Goal: Check status: Check status

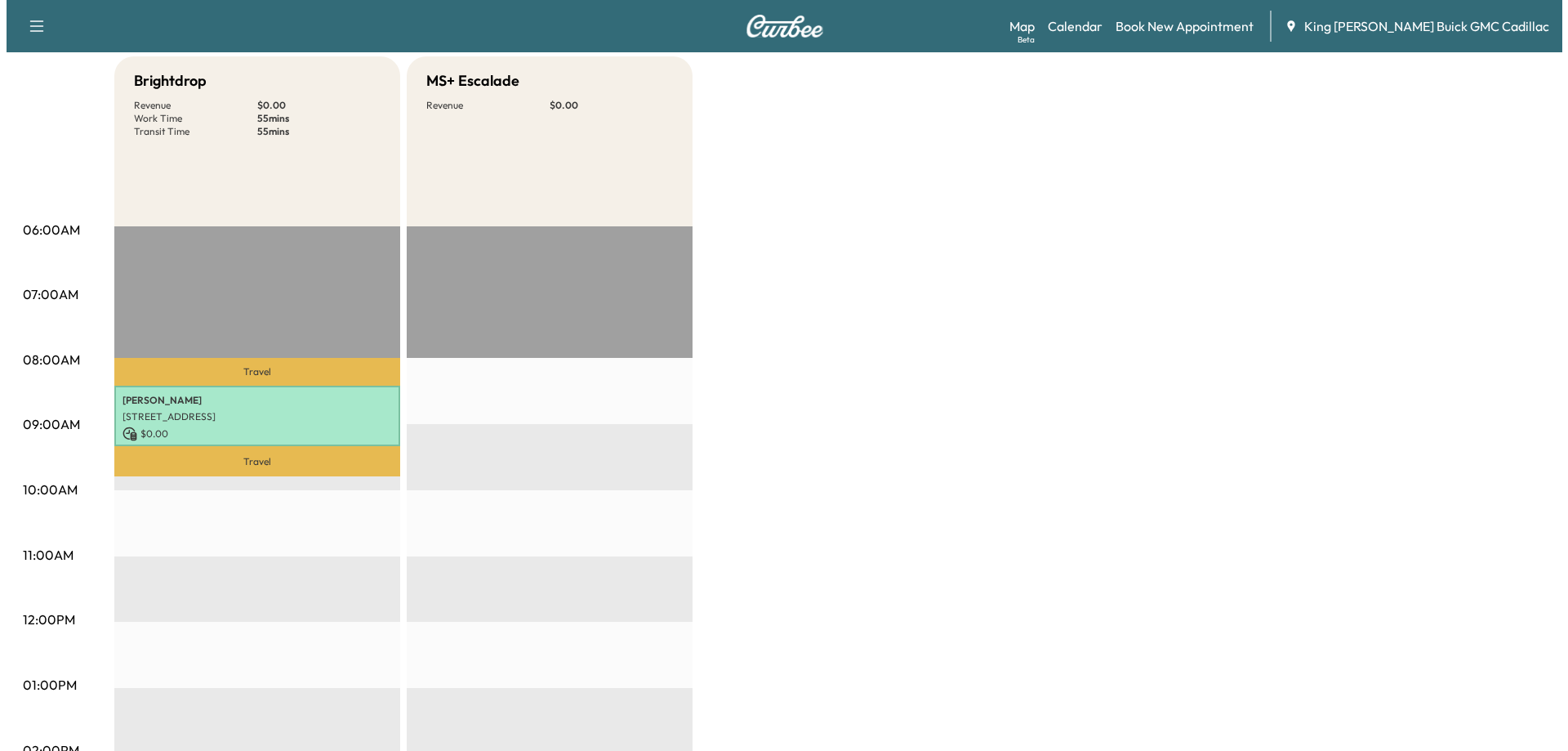
scroll to position [164, 0]
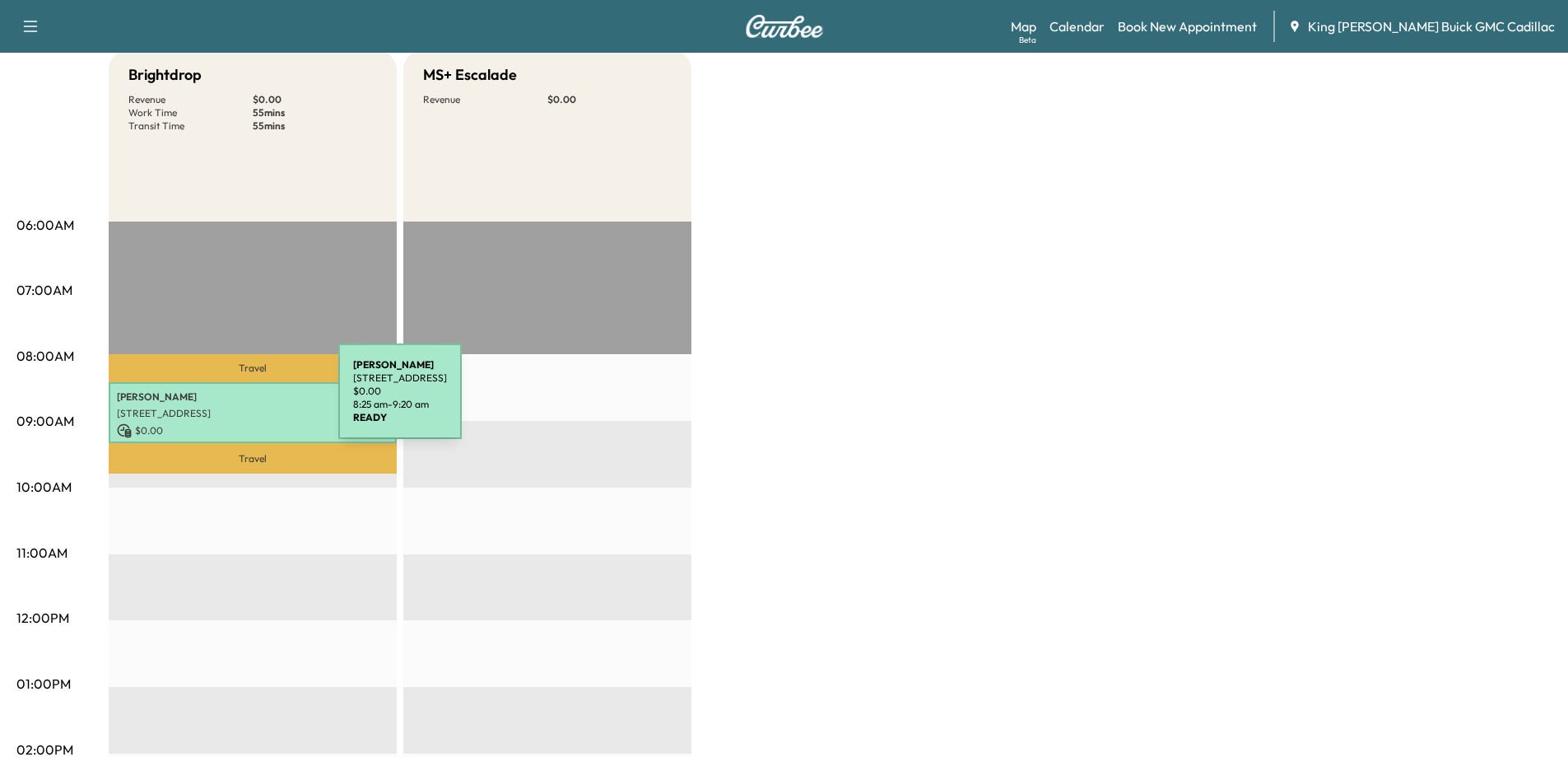
click at [215, 401] on p "[PERSON_NAME]" at bounding box center [252, 397] width 271 height 13
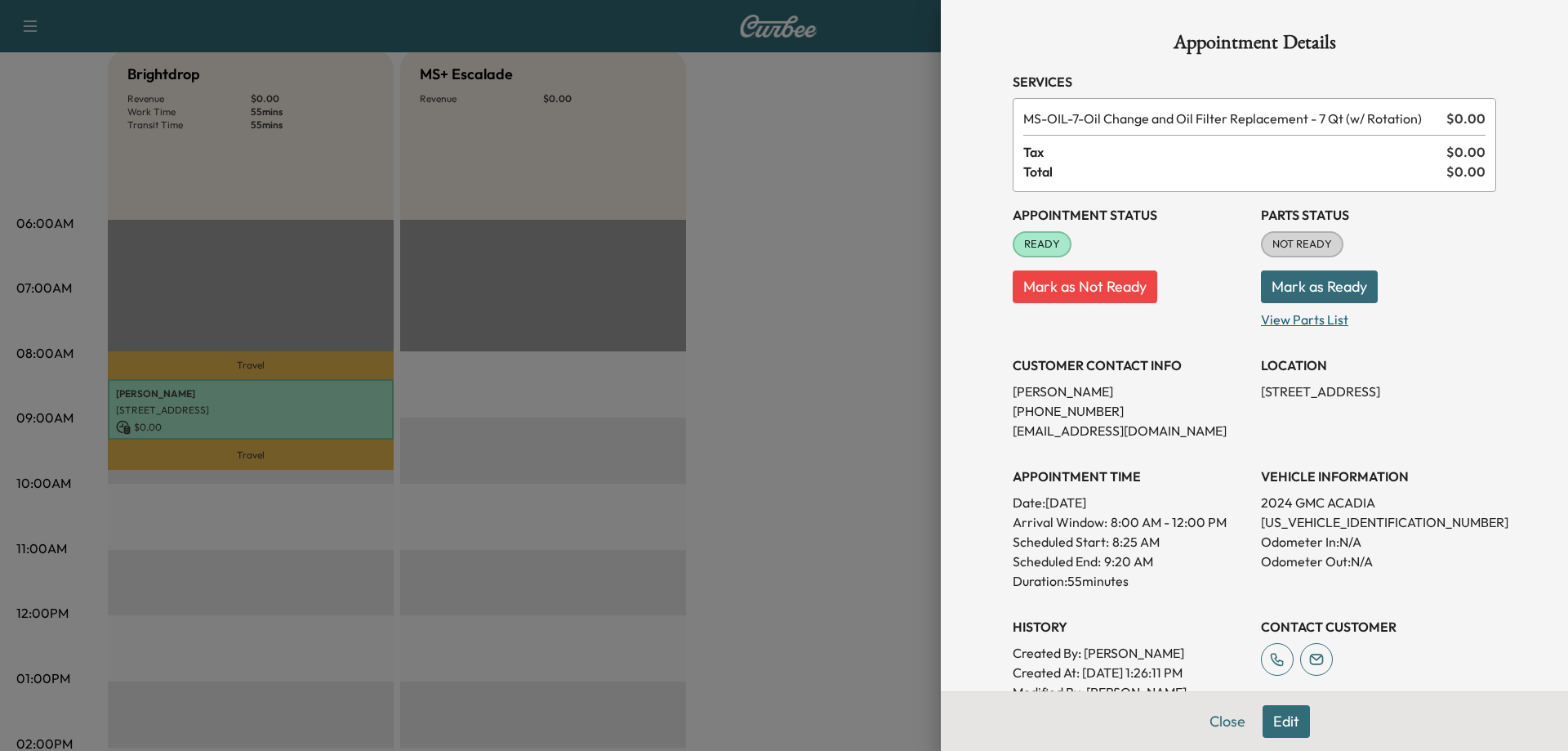
click at [1290, 315] on p "View Parts List" at bounding box center [1379, 315] width 235 height 26
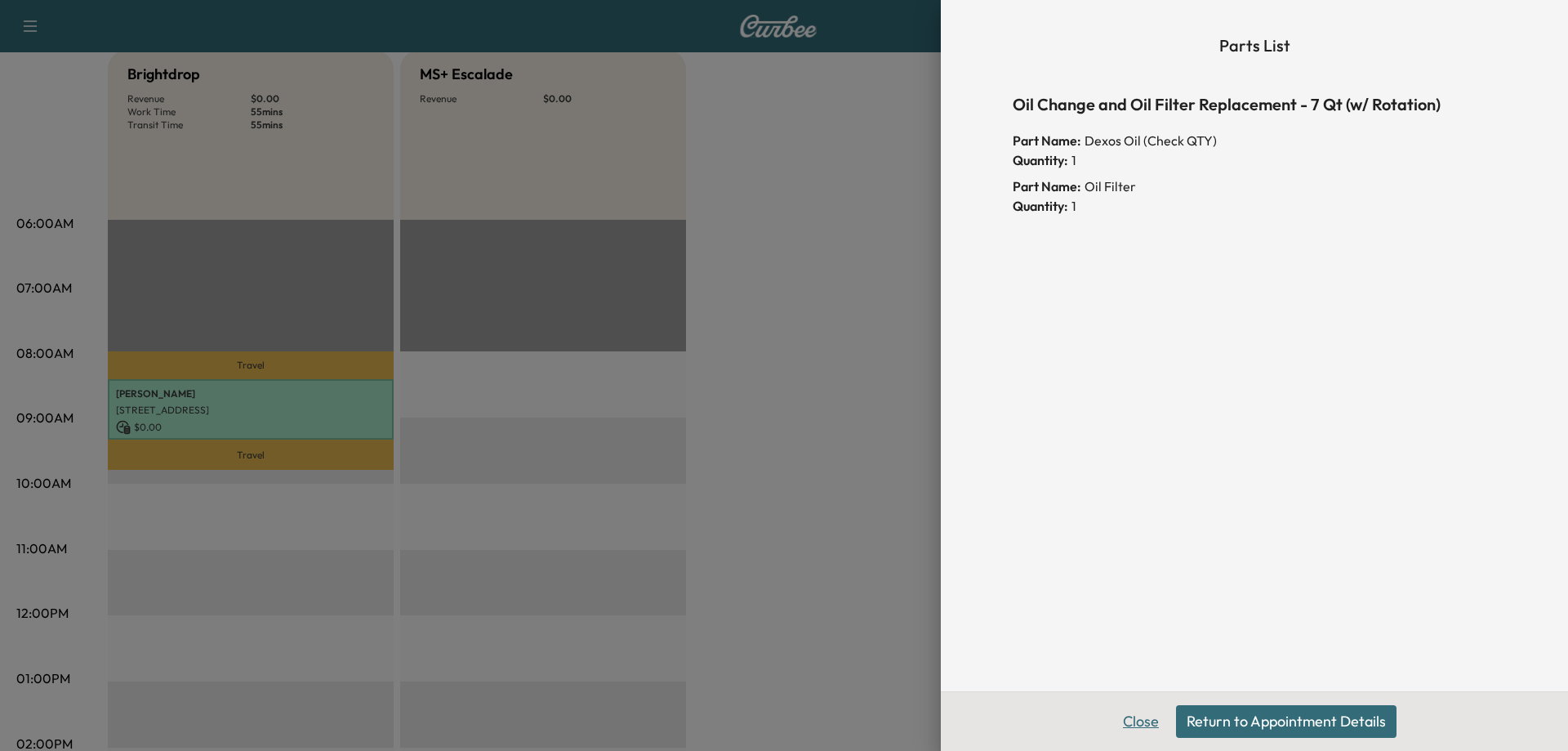
click at [1140, 711] on button "Close" at bounding box center [1141, 721] width 57 height 33
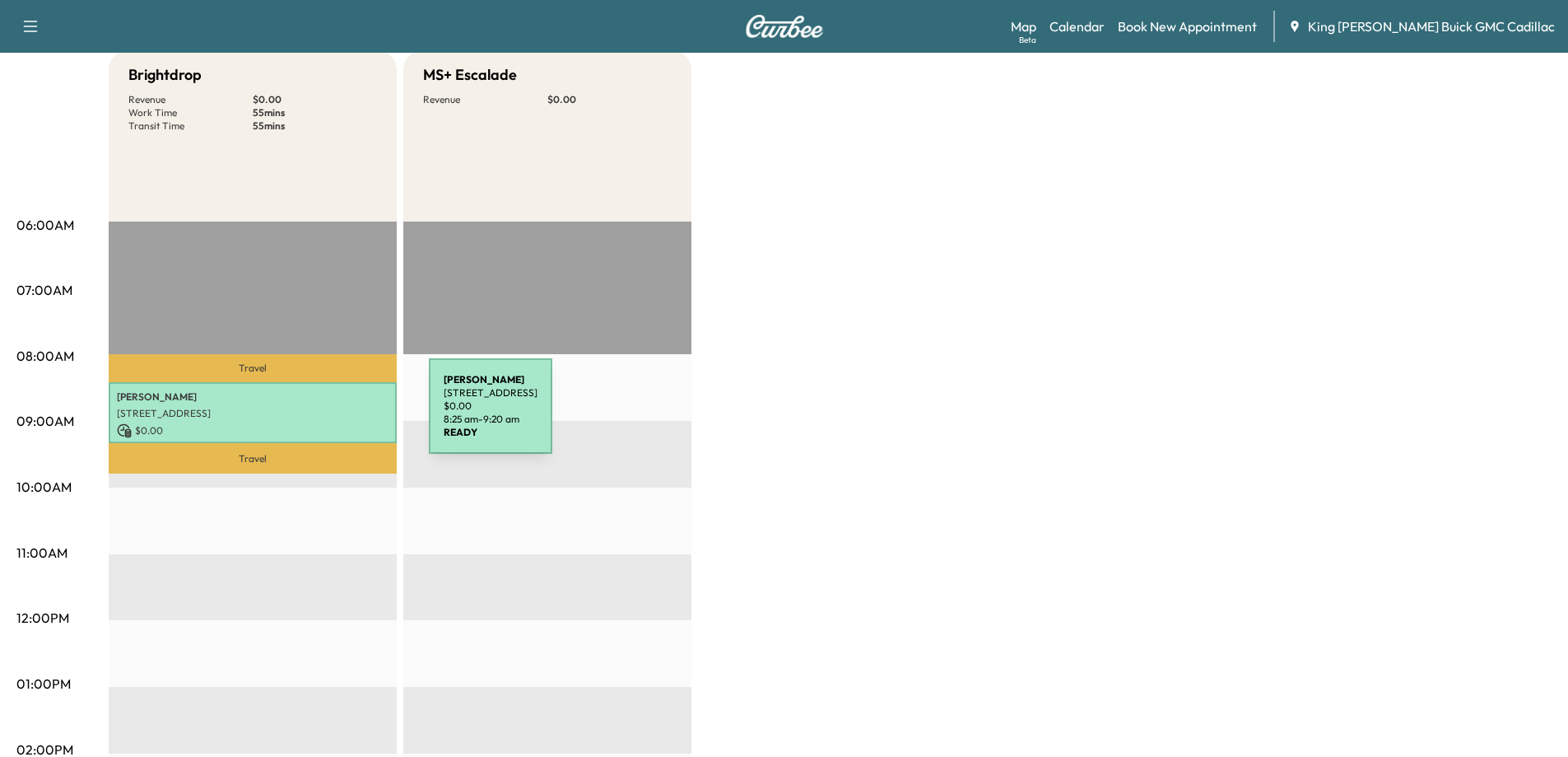
click at [305, 416] on p "[STREET_ADDRESS]" at bounding box center [252, 413] width 271 height 13
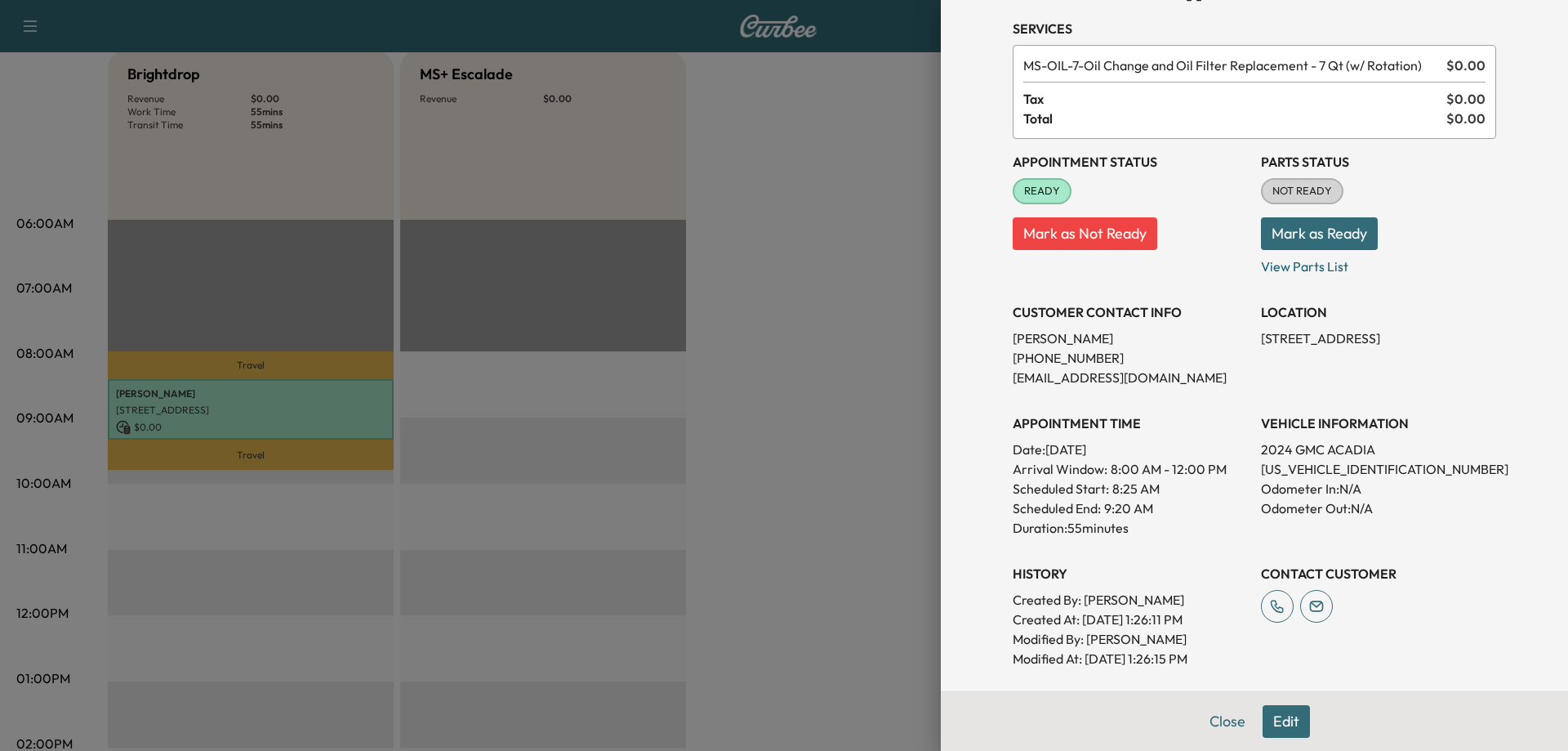
scroll to position [0, 0]
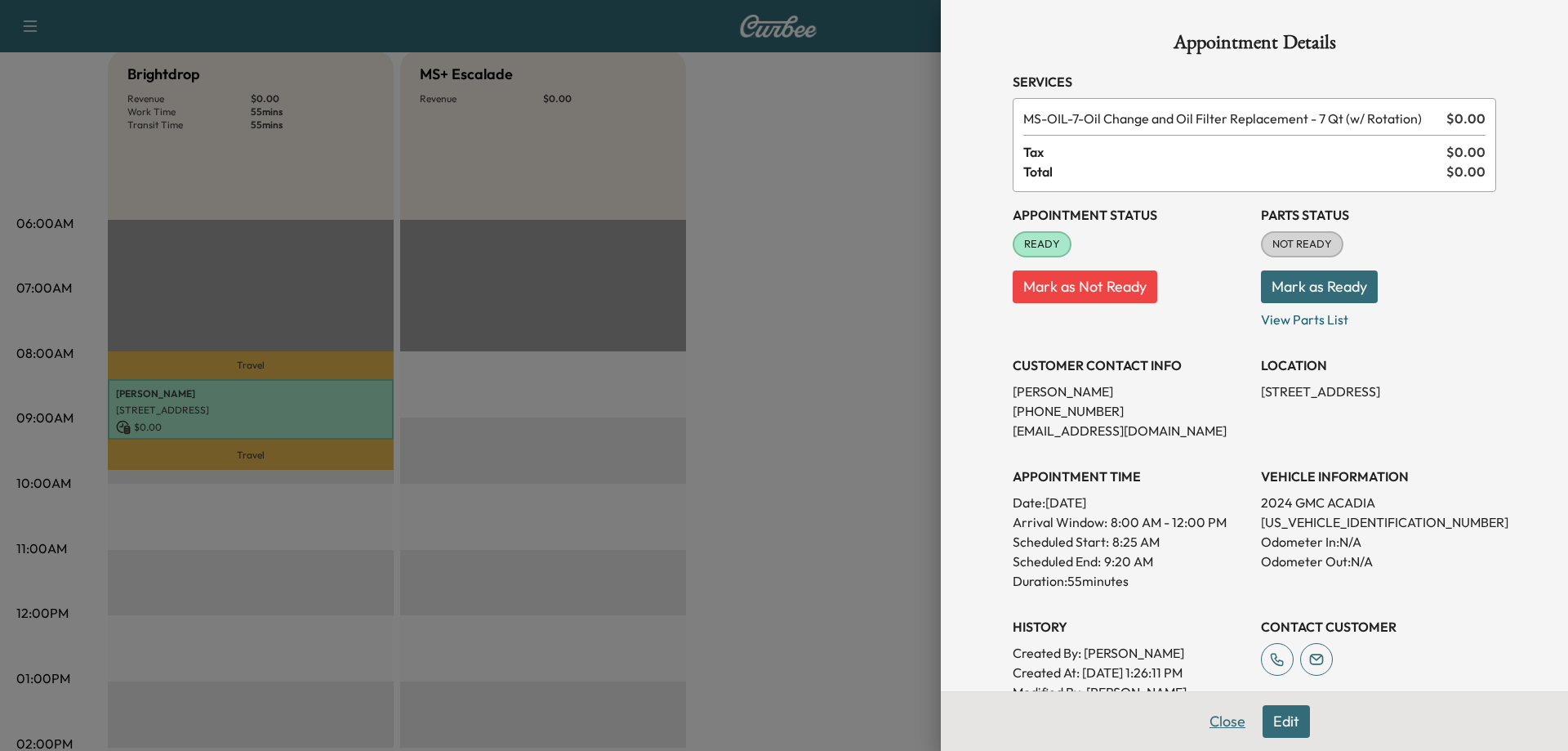
click at [1204, 718] on button "Close" at bounding box center [1228, 721] width 57 height 33
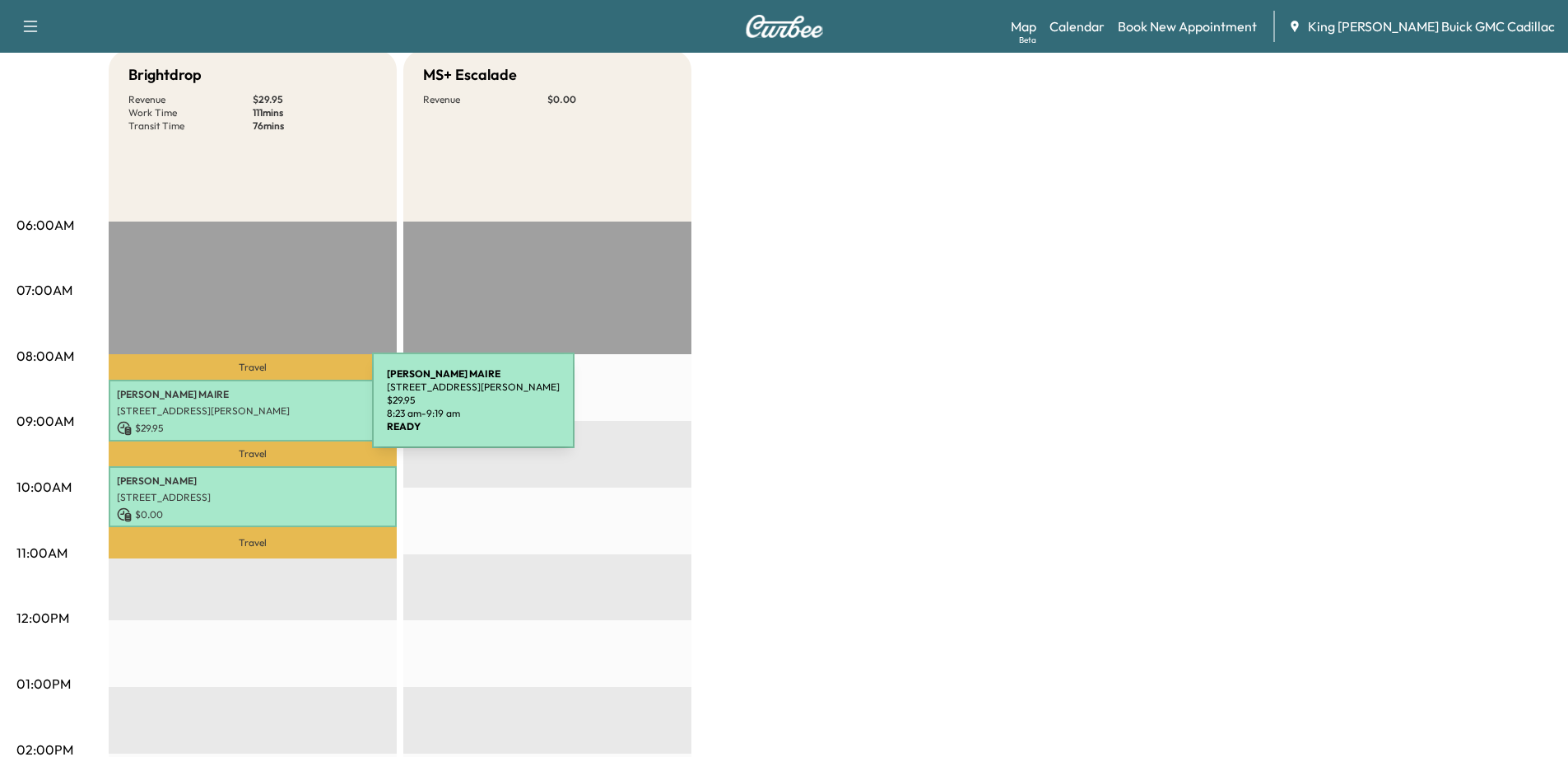
click at [249, 410] on p "4 Broadhurst St, Port Jefferson Station, NY 11776, USA" at bounding box center [252, 410] width 271 height 13
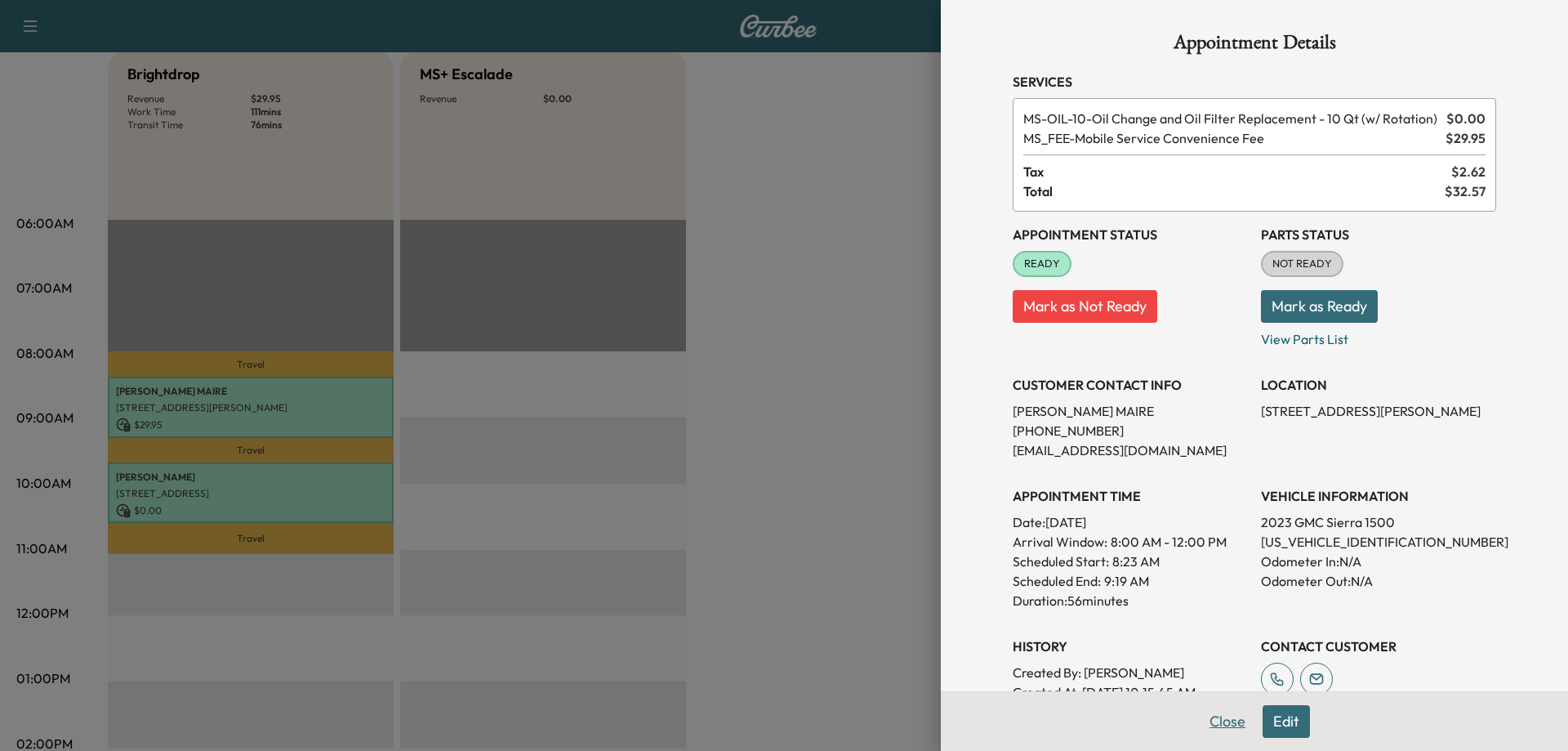
click at [1225, 719] on button "Close" at bounding box center [1228, 721] width 57 height 33
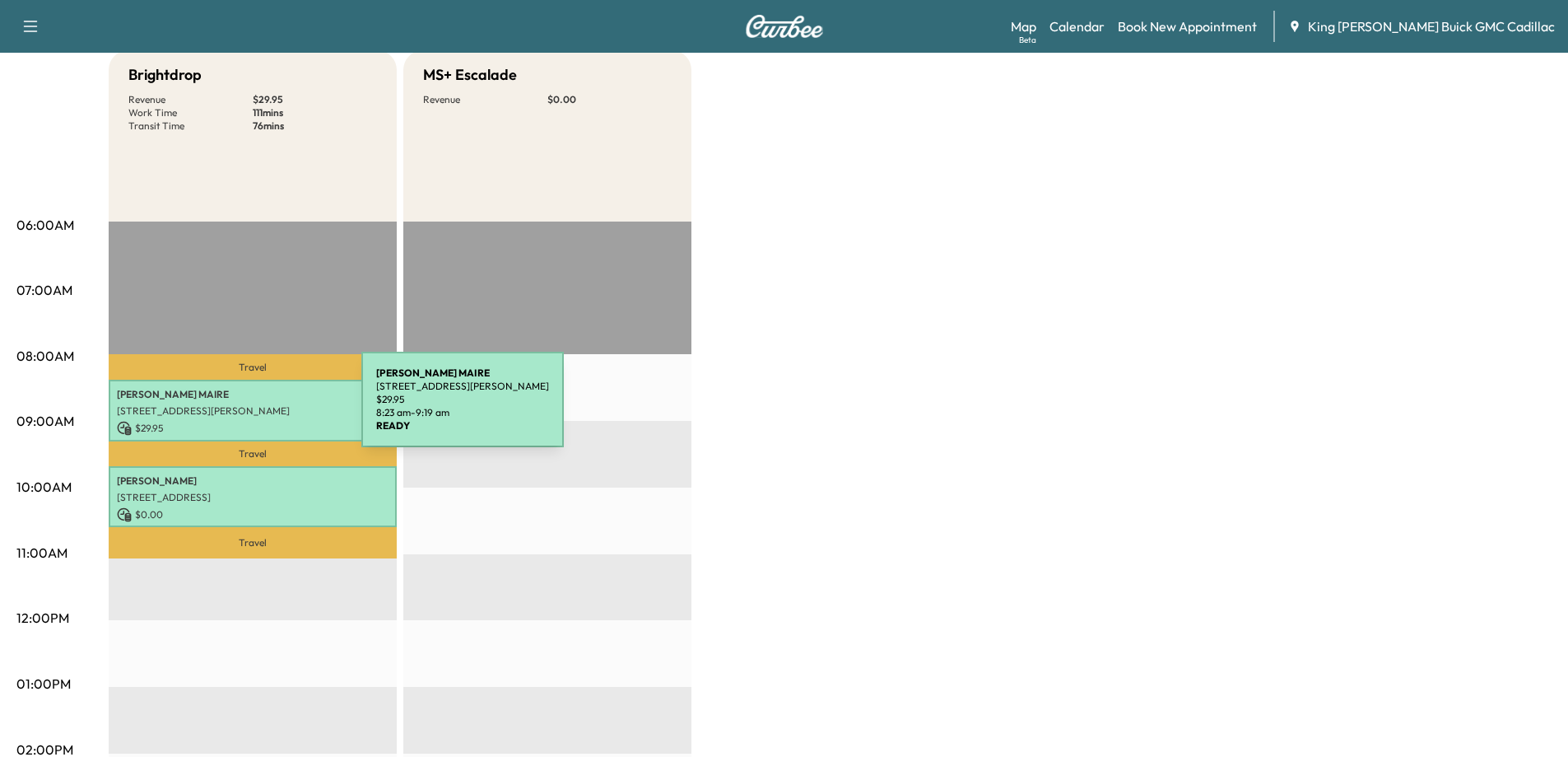
click at [238, 410] on p "4 Broadhurst St, Port Jefferson Station, NY 11776, USA" at bounding box center [252, 410] width 271 height 13
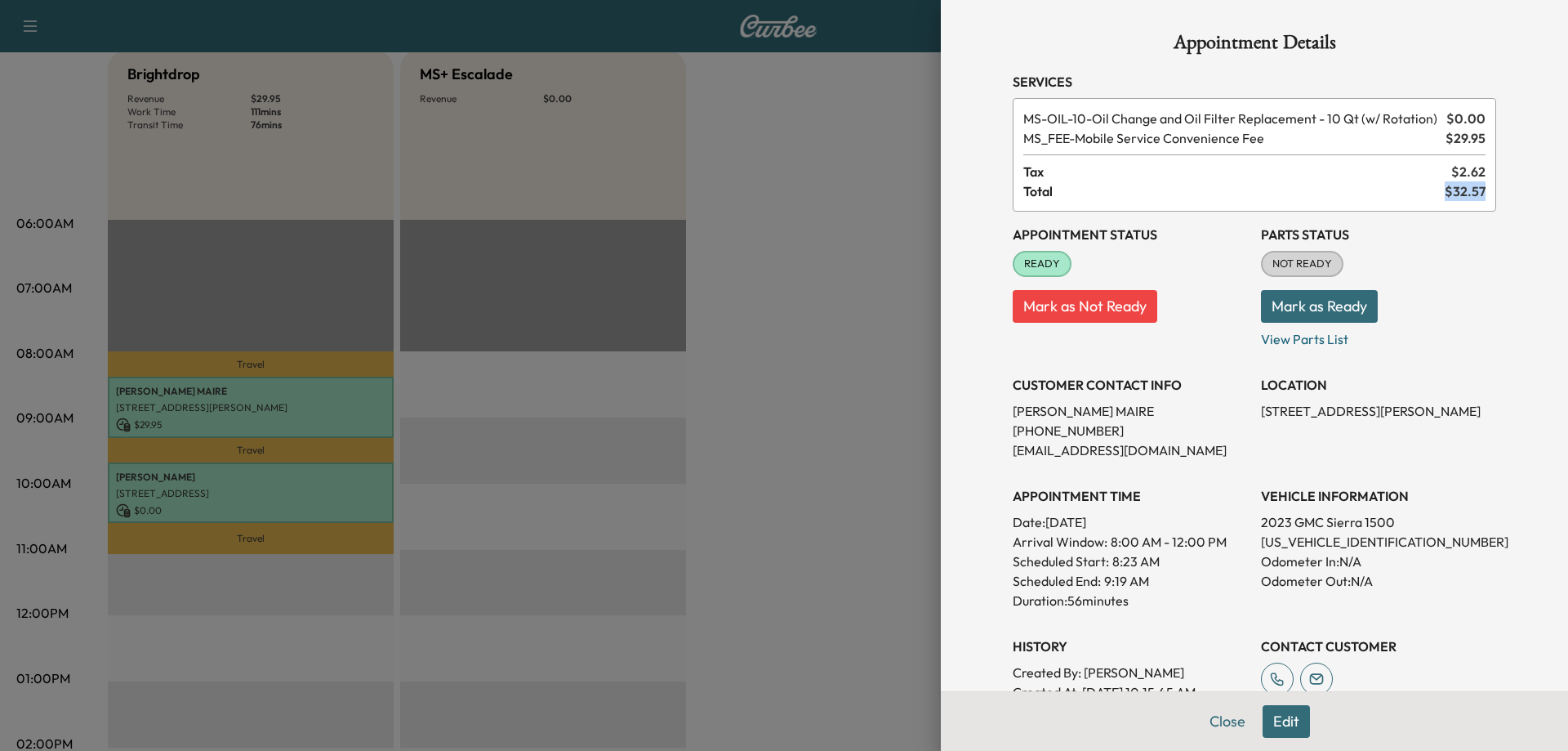
drag, startPoint x: 1437, startPoint y: 189, endPoint x: 1484, endPoint y: 189, distance: 47.0
click at [1484, 189] on div "Appointment Details Services MS-OIL-10 - Oil Change and Oil Filter Replacement …" at bounding box center [1255, 452] width 523 height 904
click at [1496, 229] on div "Appointment Details Services MS-OIL-10 - Oil Change and Oil Filter Replacement …" at bounding box center [1255, 452] width 523 height 904
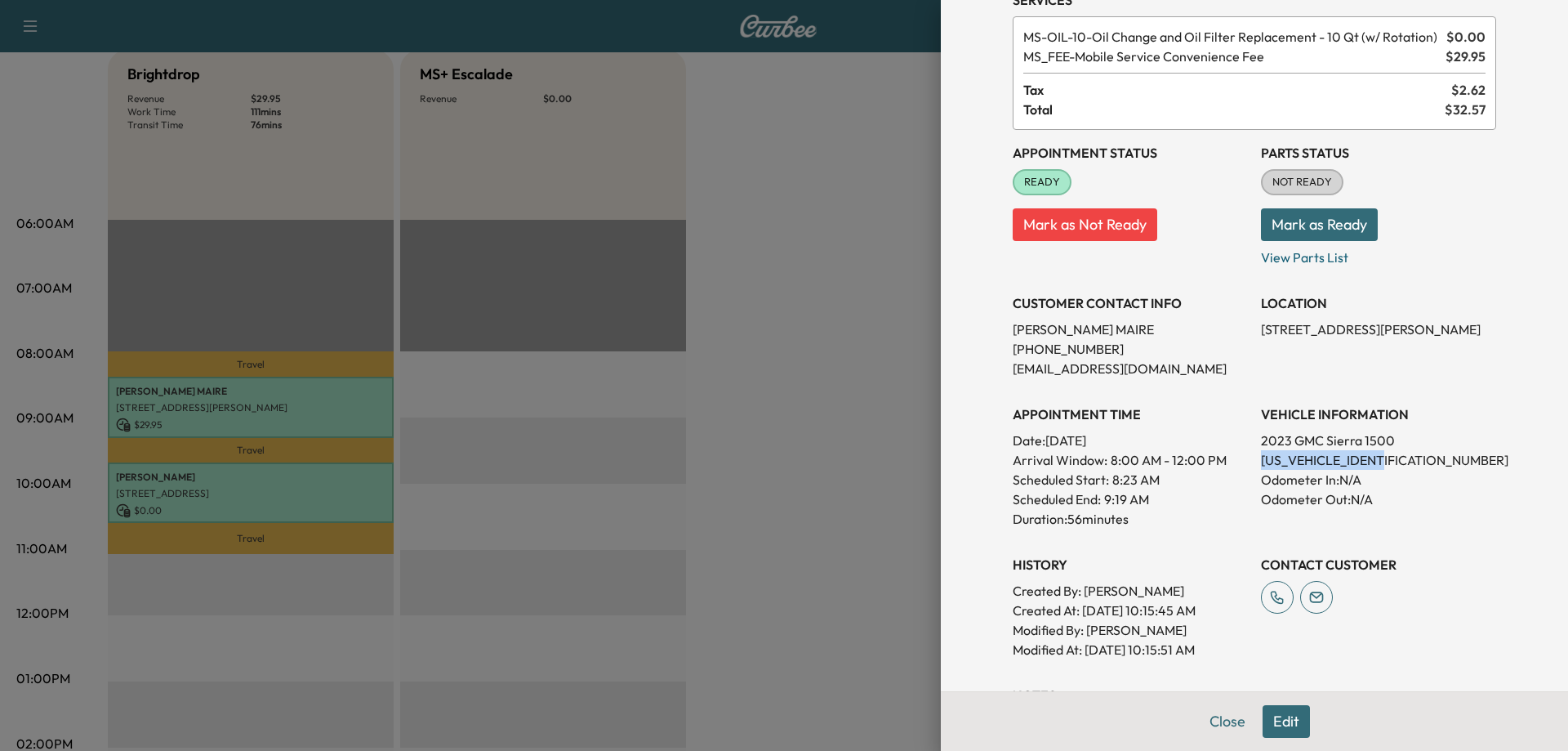
drag, startPoint x: 1251, startPoint y: 457, endPoint x: 1397, endPoint y: 454, distance: 146.0
click at [1397, 454] on p "1GTRUAED0PZ280313" at bounding box center [1379, 460] width 235 height 20
copy p "1GTRUAED0PZ280313"
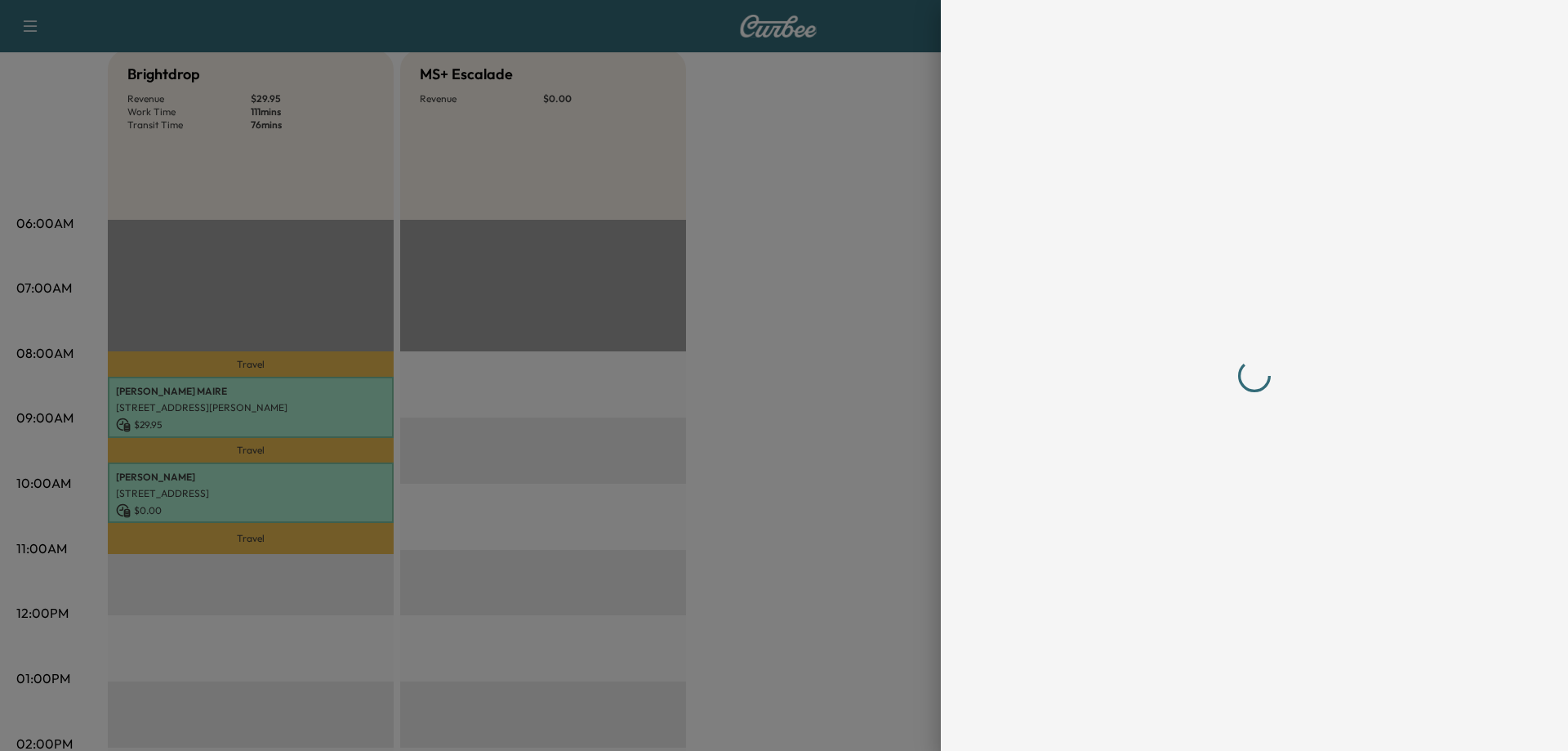
scroll to position [0, 0]
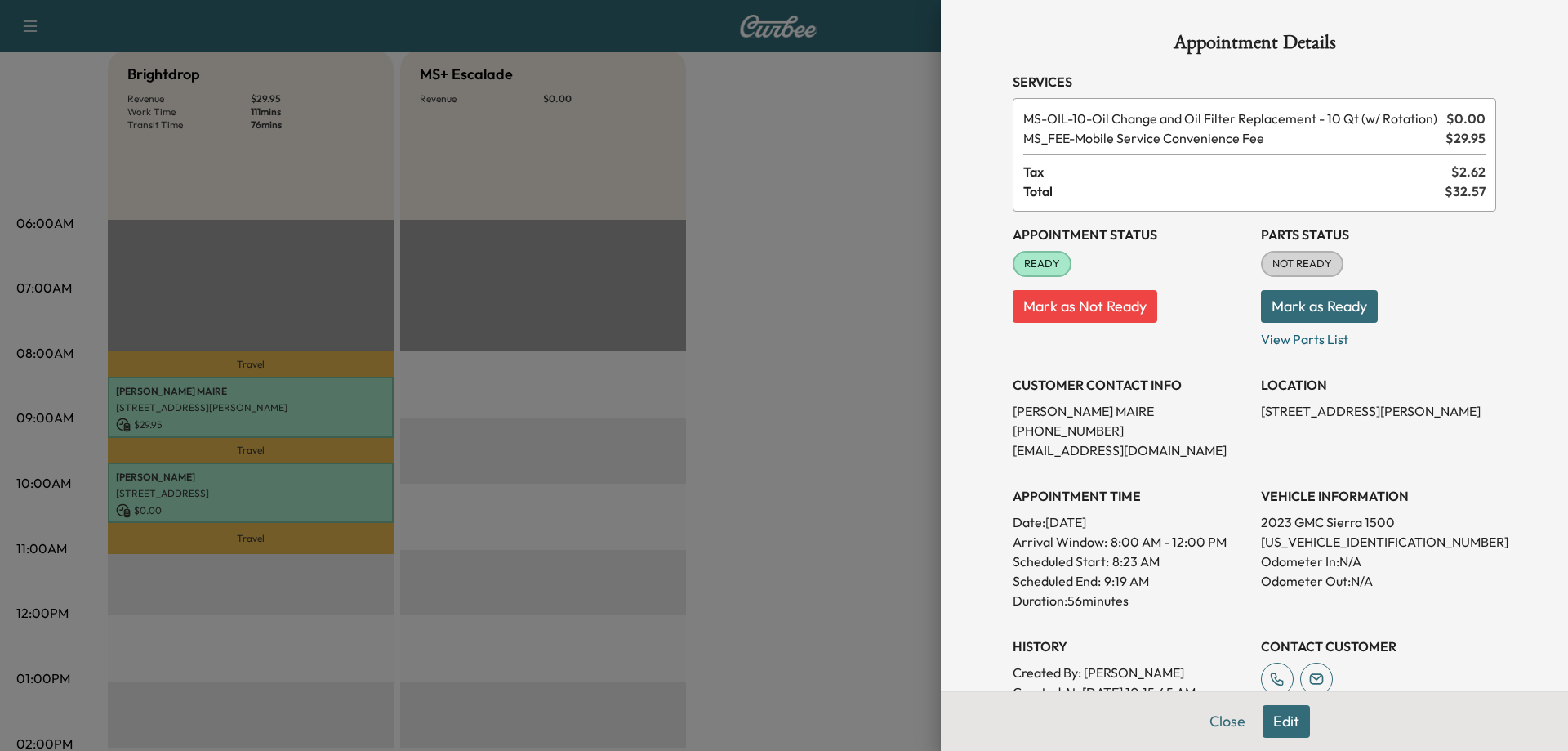
click at [260, 496] on div at bounding box center [784, 376] width 1568 height 751
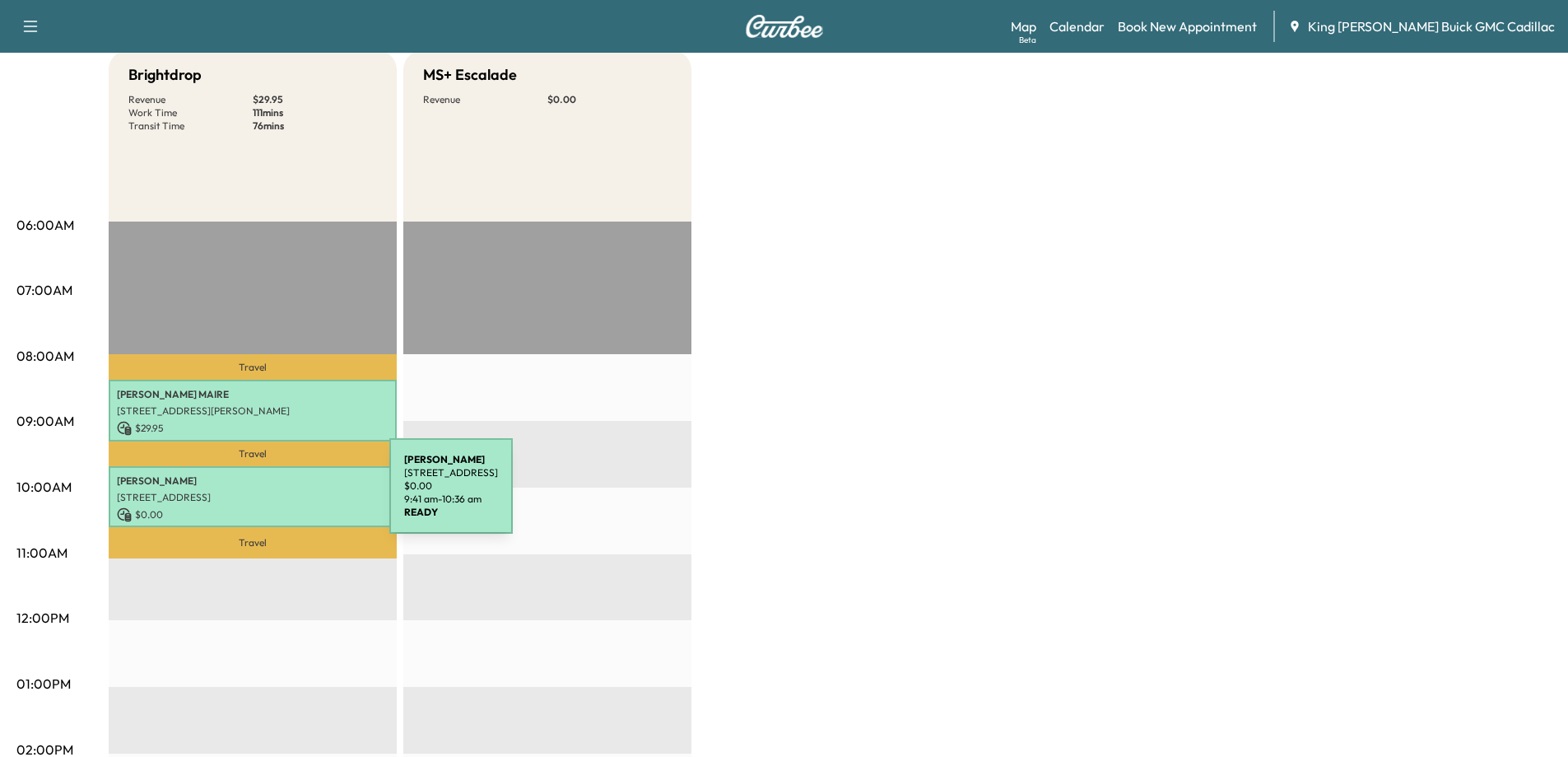
click at [266, 496] on p "[STREET_ADDRESS]" at bounding box center [252, 497] width 271 height 13
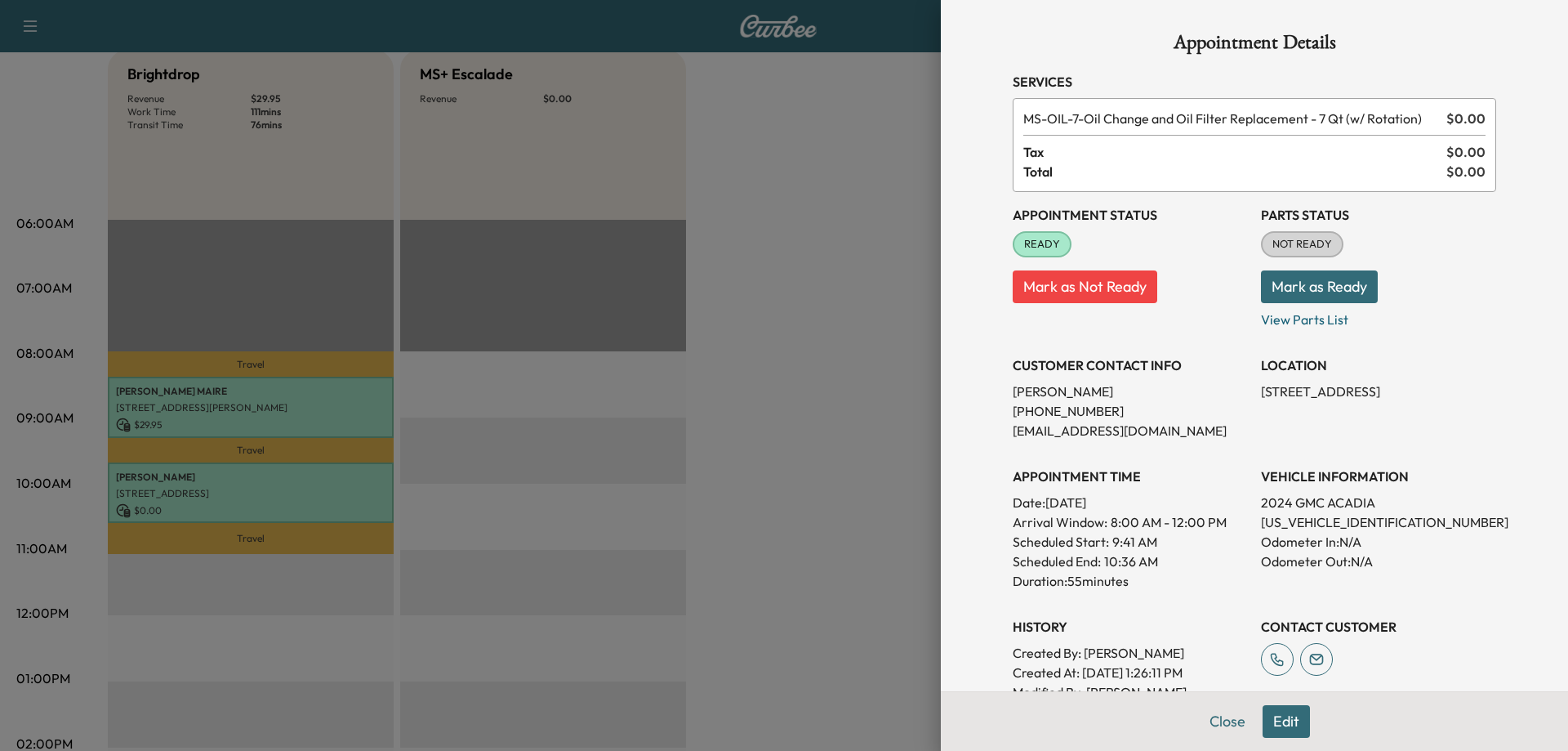
click at [260, 412] on div at bounding box center [784, 376] width 1568 height 751
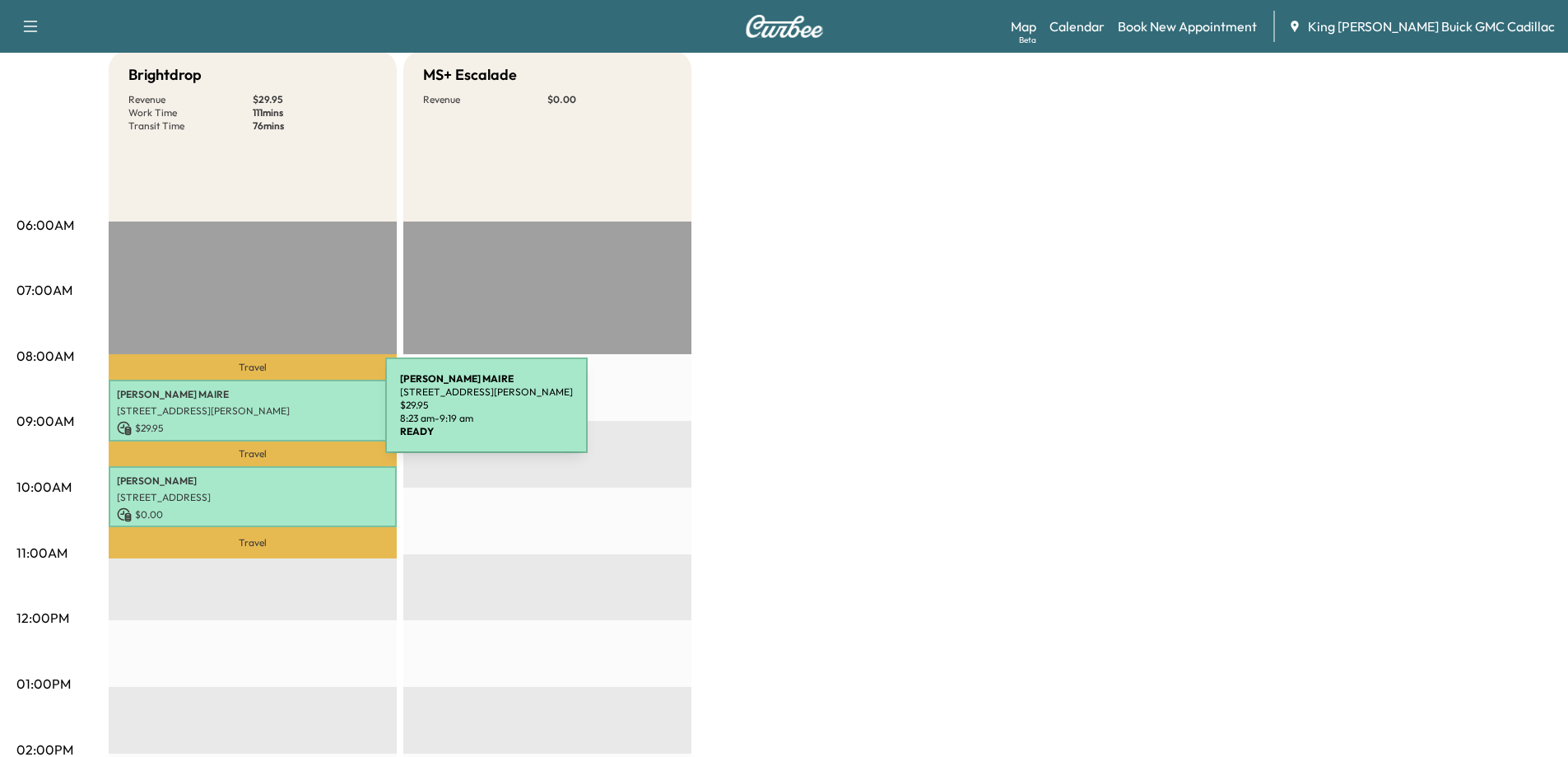
click at [262, 415] on p "4 Broadhurst St, Port Jefferson Station, NY 11776, USA" at bounding box center [252, 410] width 271 height 13
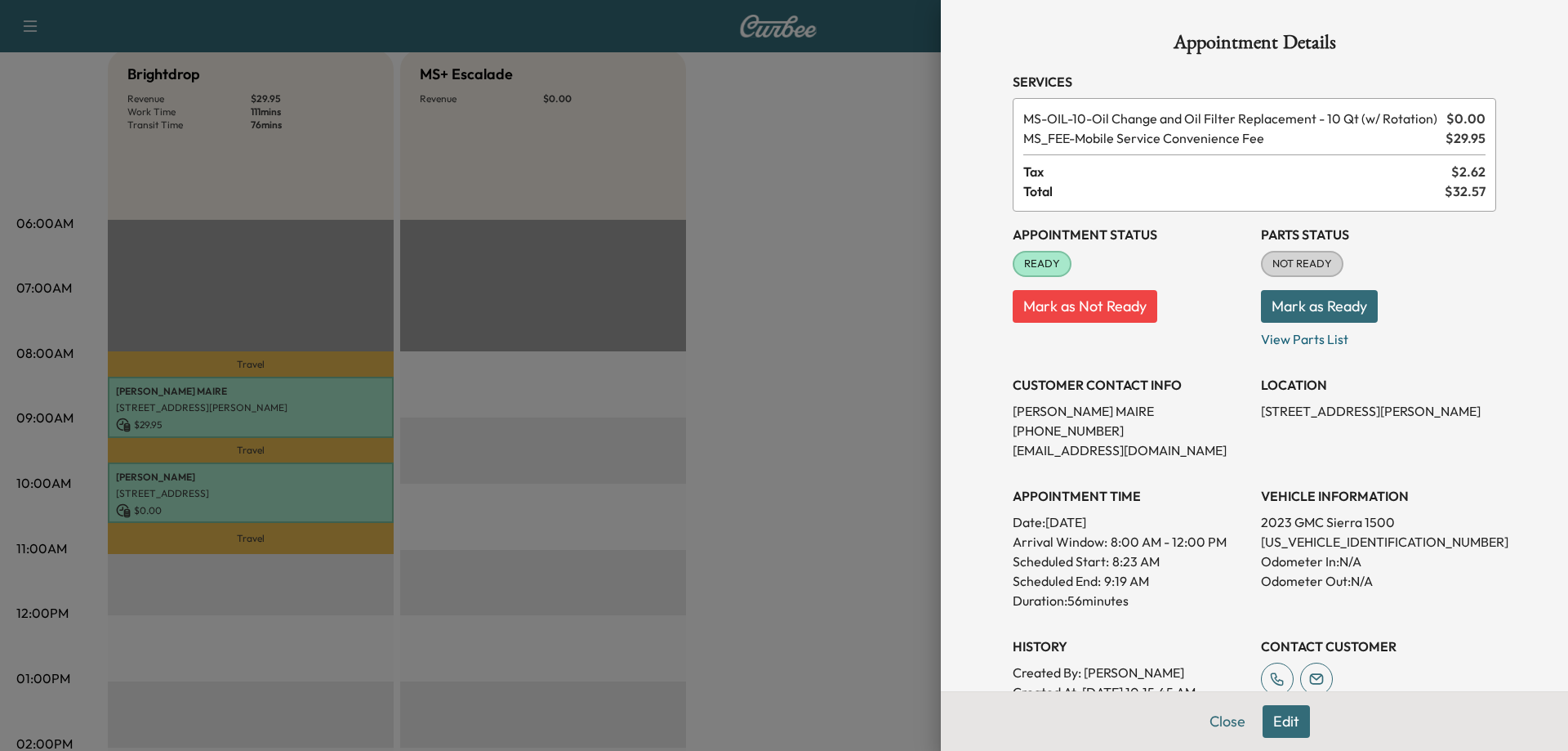
click at [277, 499] on div at bounding box center [784, 376] width 1568 height 751
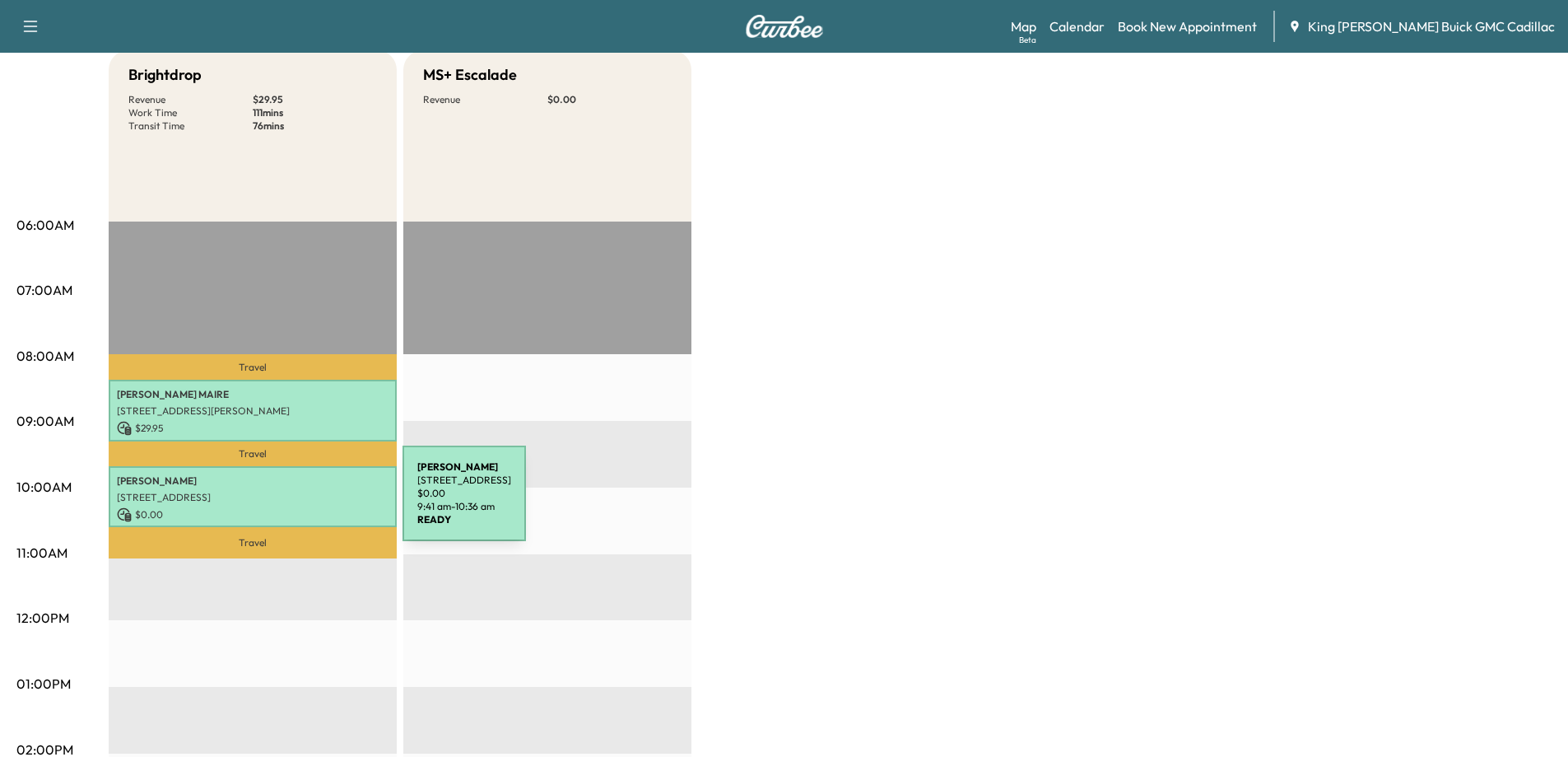
click at [279, 503] on div "GRASSO 30 Yaphank Ave, Yaphank, NY 11980, USA $ 0.00 9:41 am - 10:36 am" at bounding box center [252, 496] width 288 height 61
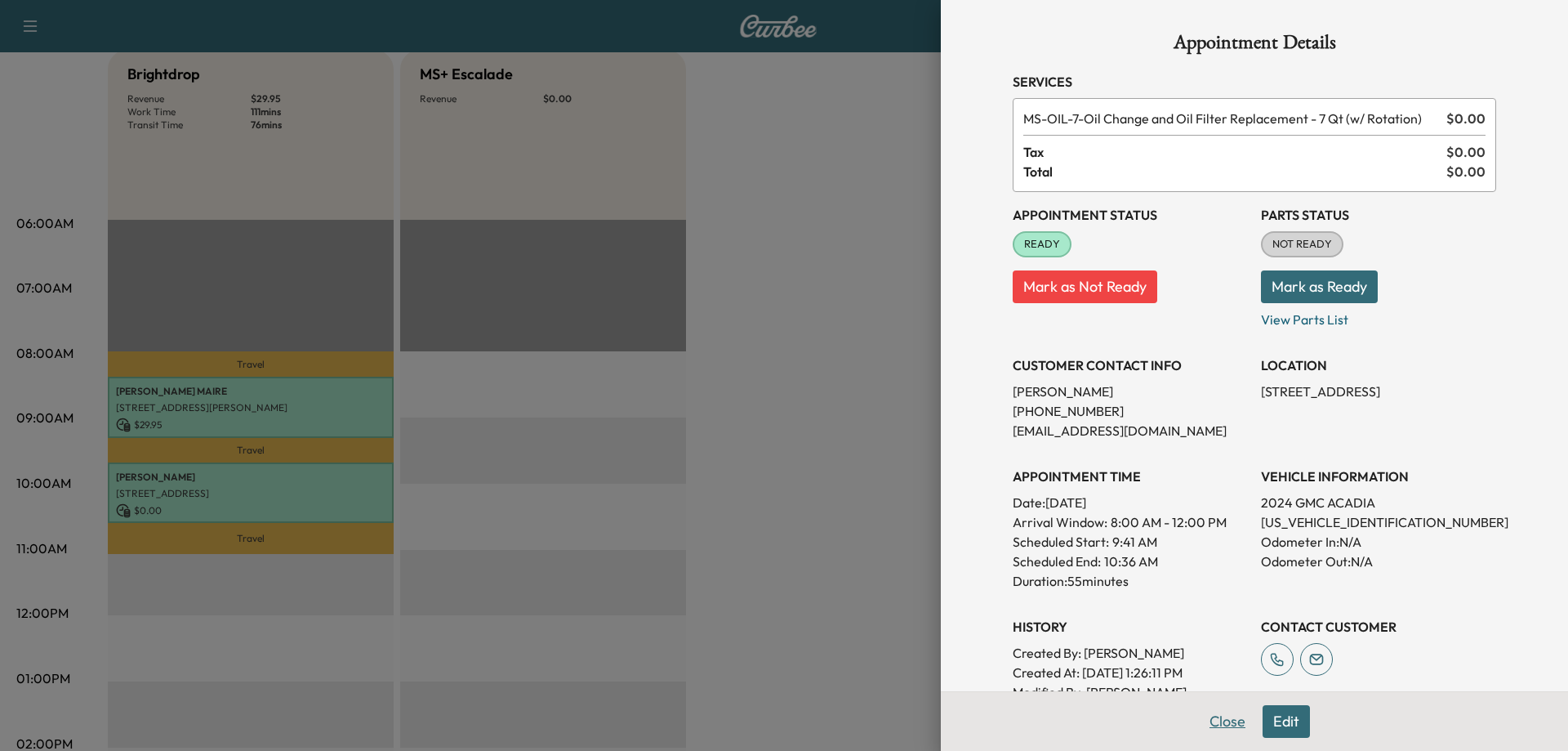
click at [1199, 712] on button "Close" at bounding box center [1228, 721] width 57 height 33
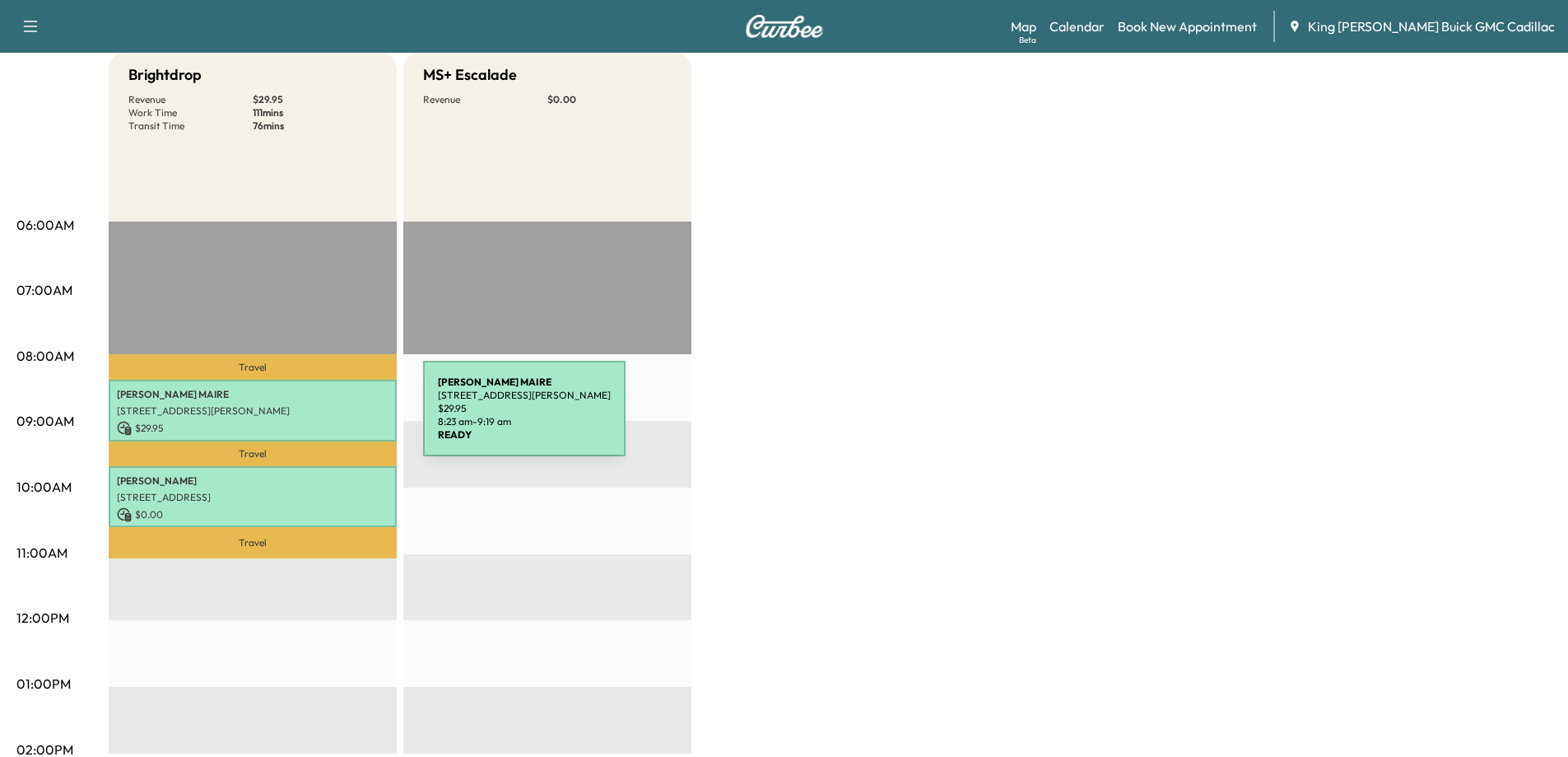
click at [300, 421] on p "$ 29.95" at bounding box center [252, 428] width 271 height 15
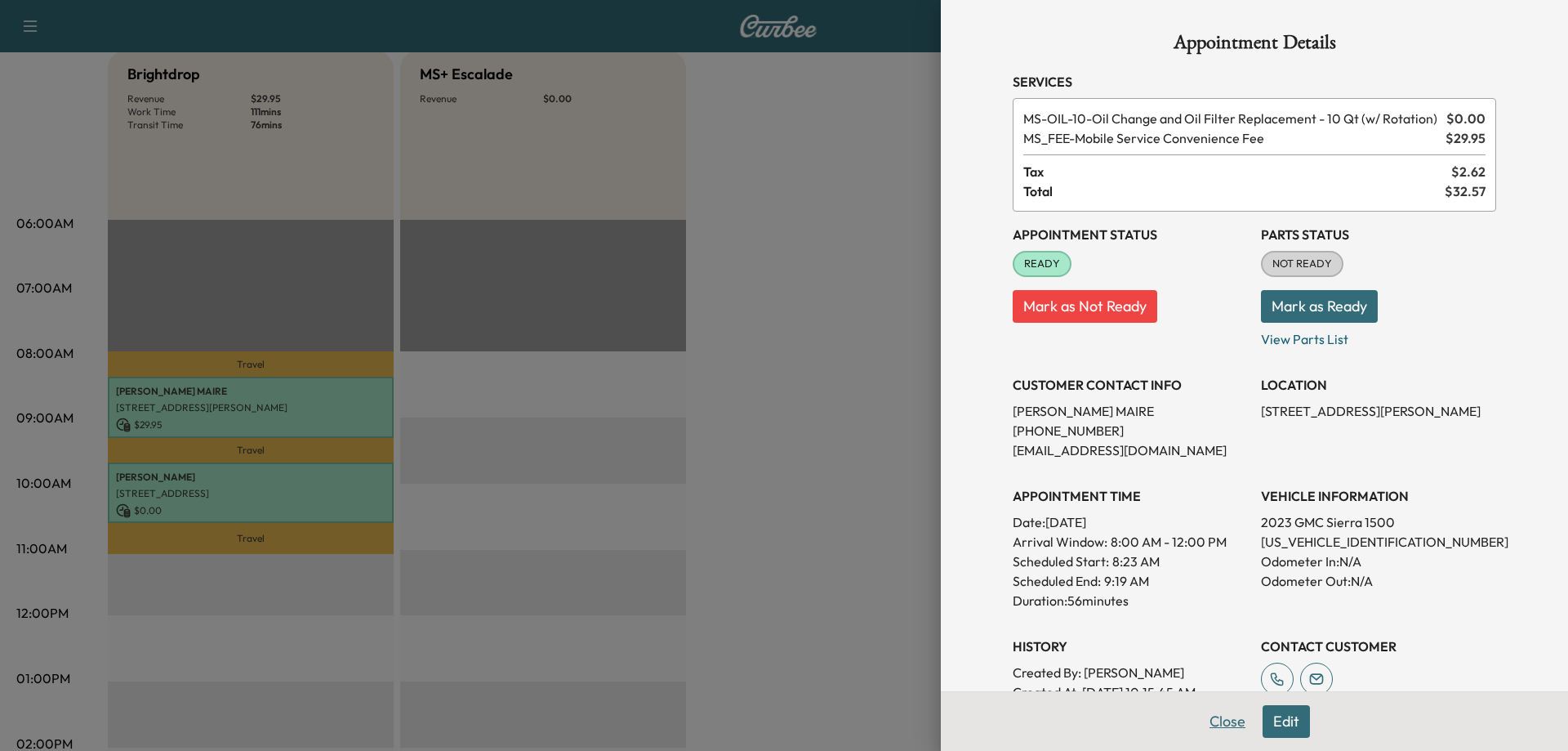
click at [1208, 717] on button "Close" at bounding box center [1228, 721] width 57 height 33
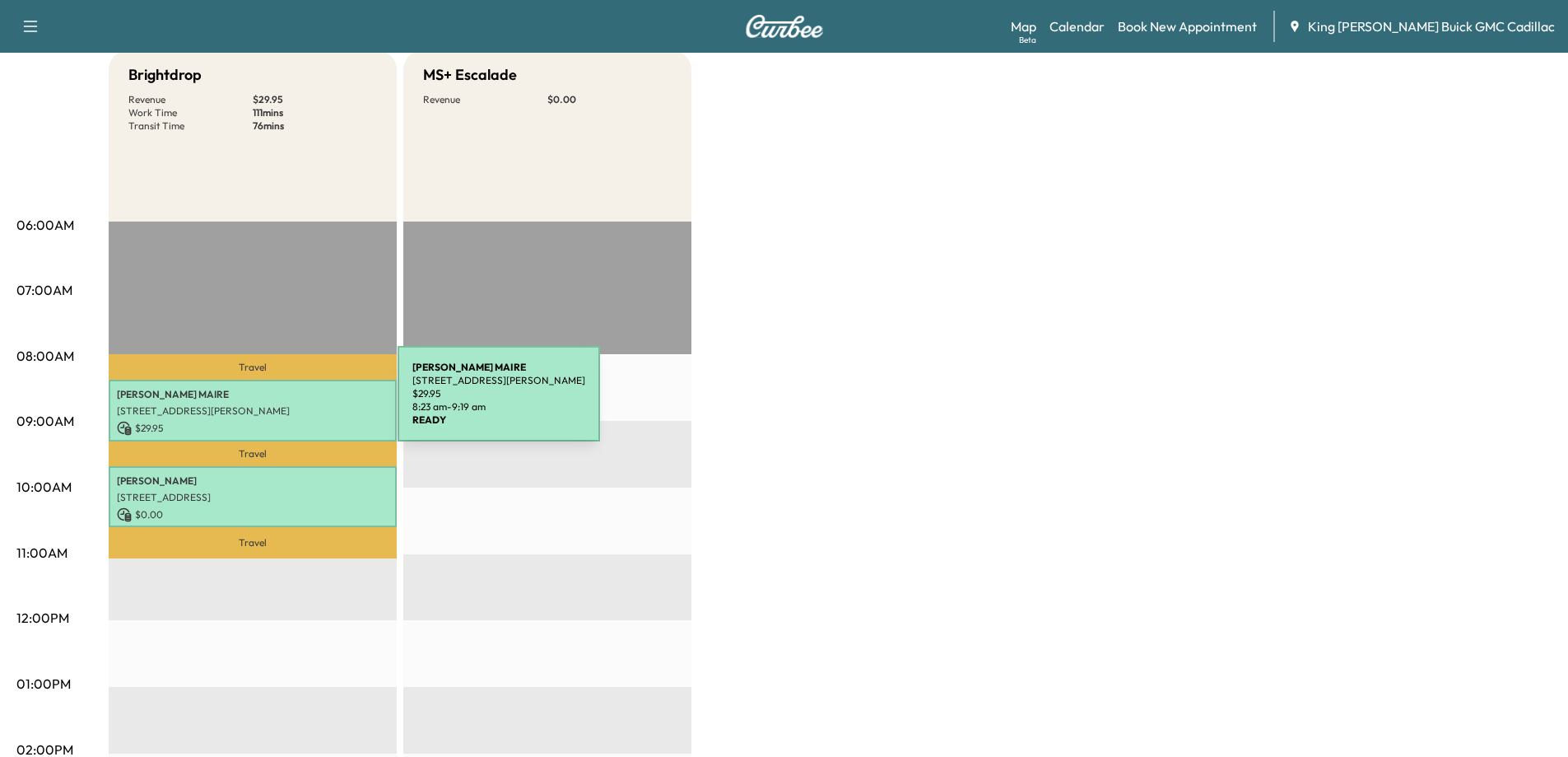
click at [274, 404] on p "4 Broadhurst St, Port Jefferson Station, NY 11776, USA" at bounding box center [252, 410] width 271 height 13
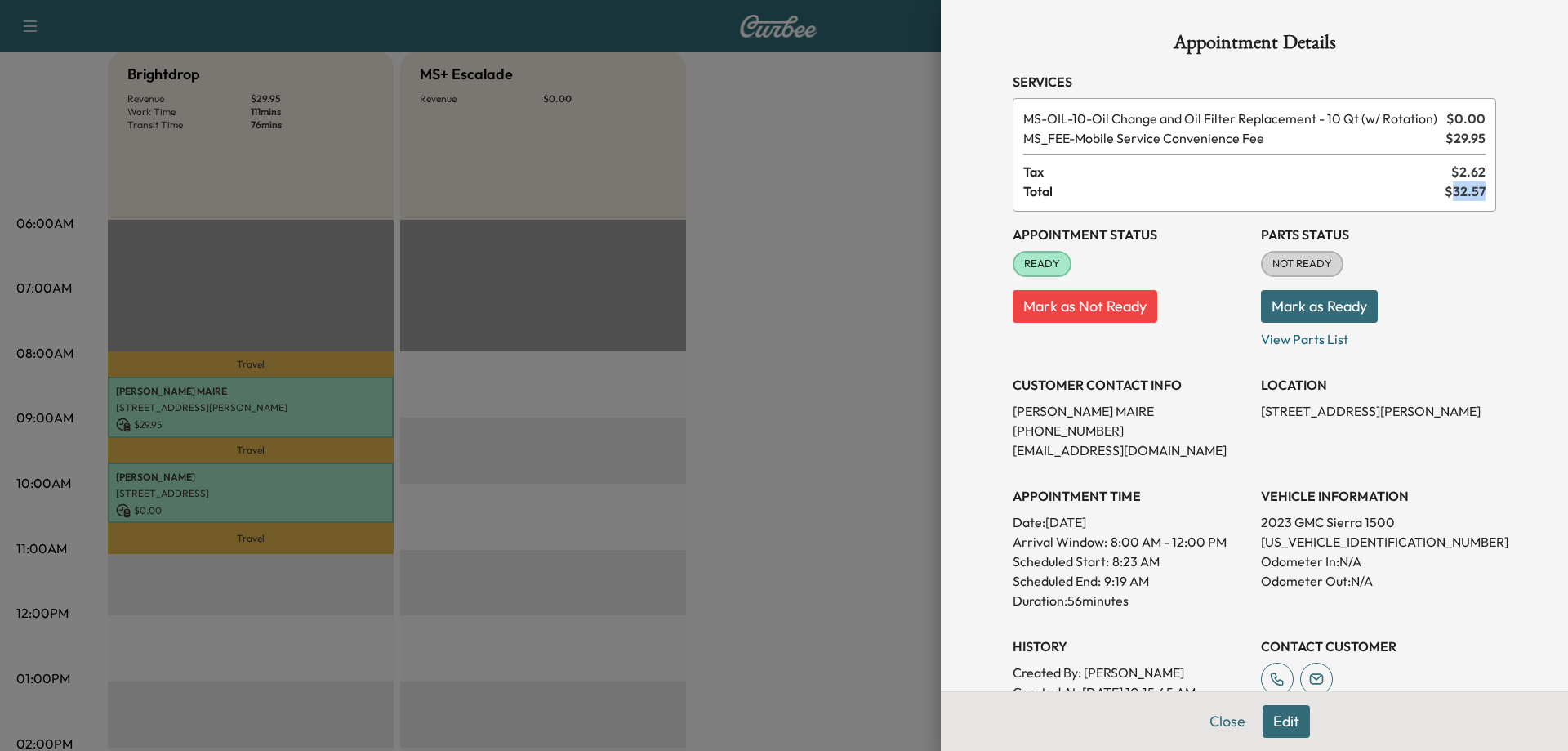
drag, startPoint x: 1440, startPoint y: 188, endPoint x: 1498, endPoint y: 190, distance: 58.0
click at [1498, 190] on div "Appointment Details Services MS-OIL-10 - Oil Change and Oil Filter Replacement …" at bounding box center [1255, 452] width 523 height 904
click at [311, 496] on div at bounding box center [784, 376] width 1568 height 751
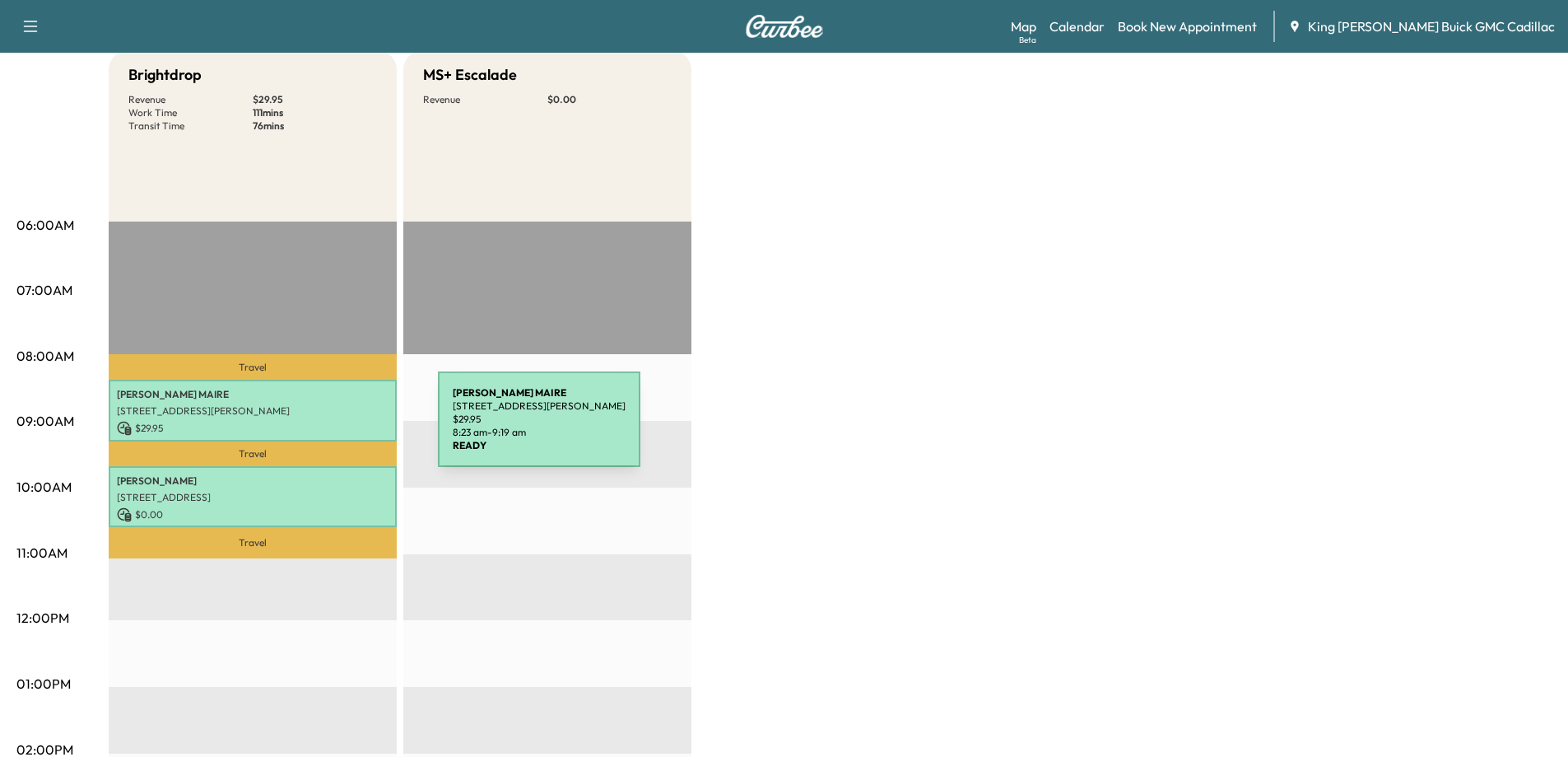
click at [314, 429] on p "$ 29.95" at bounding box center [252, 428] width 271 height 15
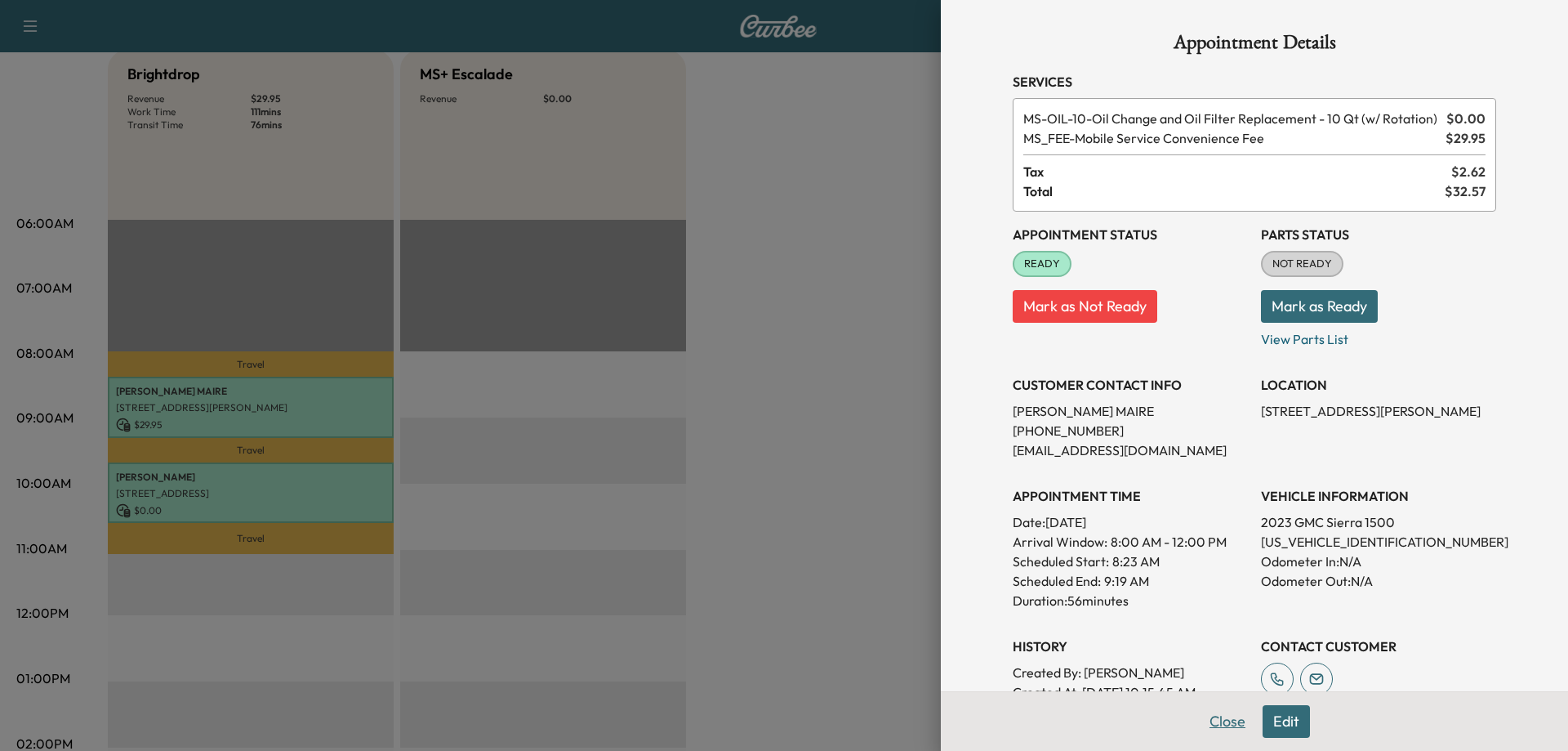
click at [1203, 718] on button "Close" at bounding box center [1228, 721] width 57 height 33
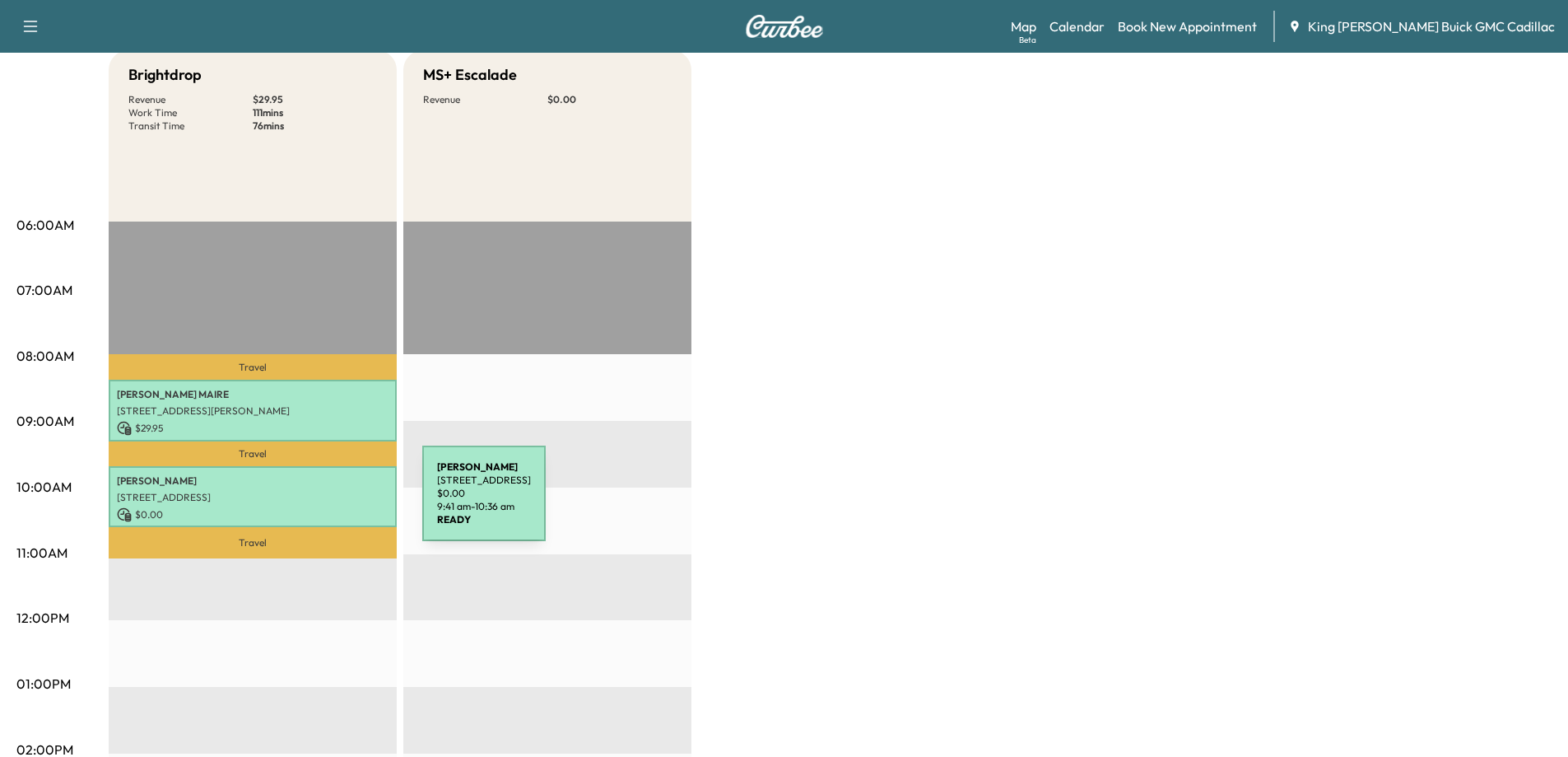
click at [299, 503] on div "GRASSO 30 Yaphank Ave, Yaphank, NY 11980, USA $ 0.00 9:41 am - 10:36 am" at bounding box center [252, 496] width 288 height 61
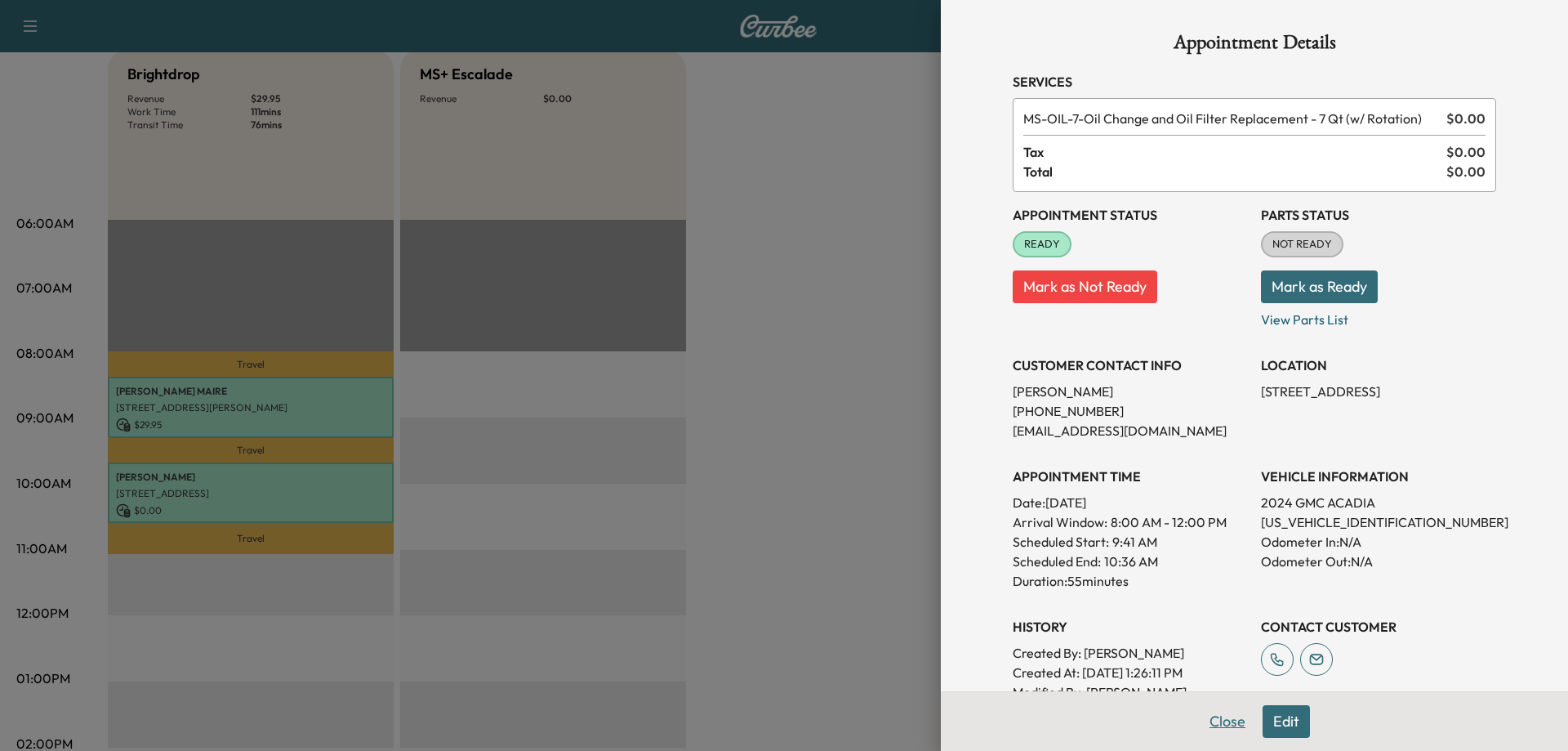
click at [1205, 720] on button "Close" at bounding box center [1228, 721] width 57 height 33
